Goal: Task Accomplishment & Management: Use online tool/utility

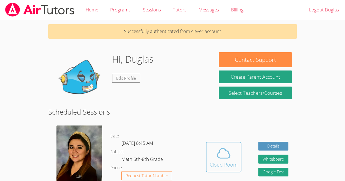
click at [222, 162] on div "Cloud Room" at bounding box center [224, 165] width 28 height 8
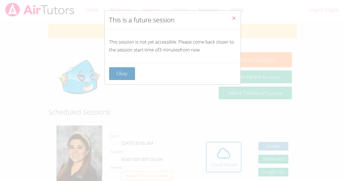
click at [125, 77] on button "Okay" at bounding box center [122, 73] width 26 height 13
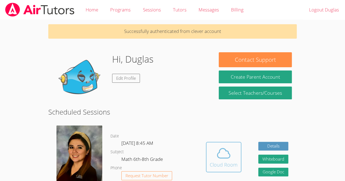
click at [234, 153] on span at bounding box center [224, 153] width 28 height 15
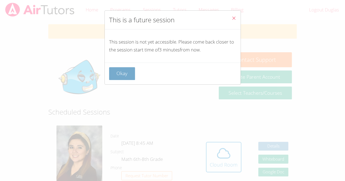
click at [117, 78] on button "Okay" at bounding box center [122, 73] width 26 height 13
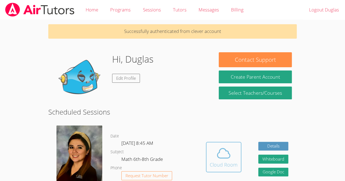
click at [213, 161] on div "Cloud Room" at bounding box center [224, 165] width 28 height 8
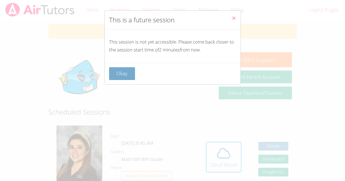
click at [130, 70] on button "Okay" at bounding box center [122, 73] width 26 height 13
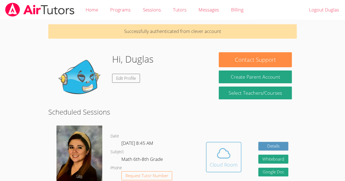
click at [218, 160] on icon at bounding box center [223, 153] width 15 height 15
click at [216, 150] on icon at bounding box center [223, 153] width 15 height 15
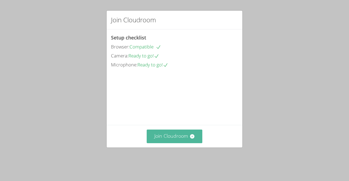
click at [184, 143] on button "Join Cloudroom" at bounding box center [175, 136] width 56 height 13
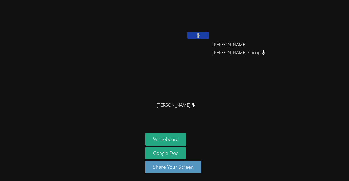
click at [20, 29] on div at bounding box center [71, 90] width 139 height 177
click at [172, 138] on button "Whiteboard" at bounding box center [165, 139] width 41 height 13
click at [221, 26] on video at bounding box center [245, 20] width 65 height 37
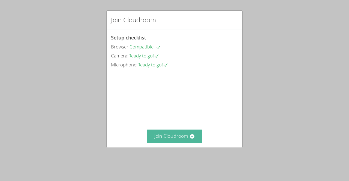
click at [176, 141] on button "Join Cloudroom" at bounding box center [175, 136] width 56 height 13
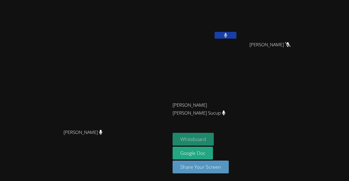
click at [214, 139] on button "Whiteboard" at bounding box center [193, 139] width 41 height 13
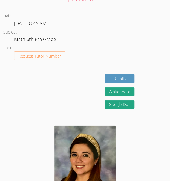
scroll to position [247, 0]
